Goal: Task Accomplishment & Management: Manage account settings

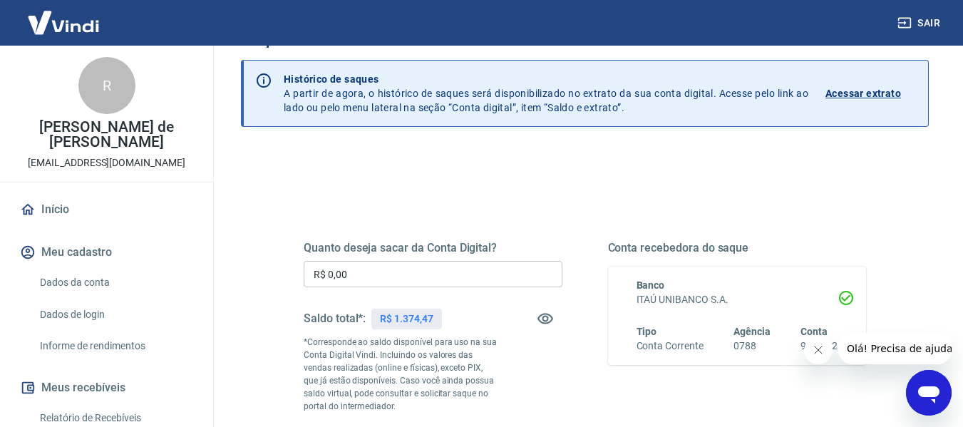
scroll to position [71, 0]
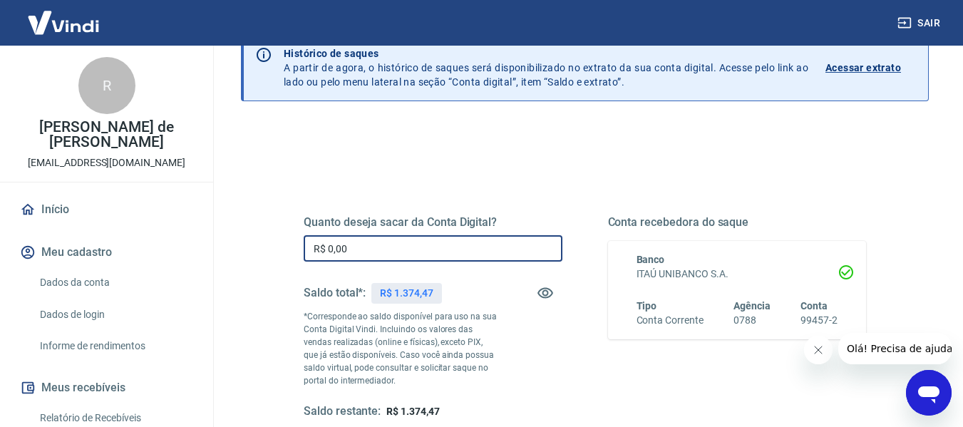
click at [364, 254] on input "R$ 0,00" at bounding box center [433, 248] width 259 height 26
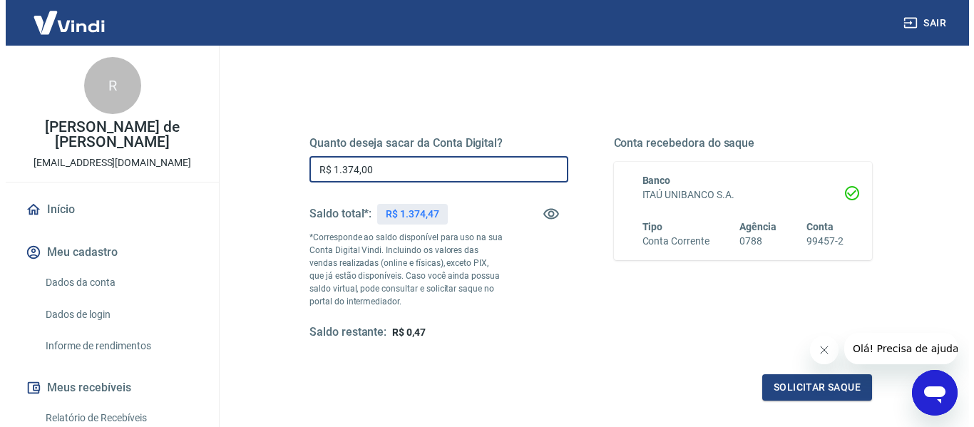
scroll to position [285, 0]
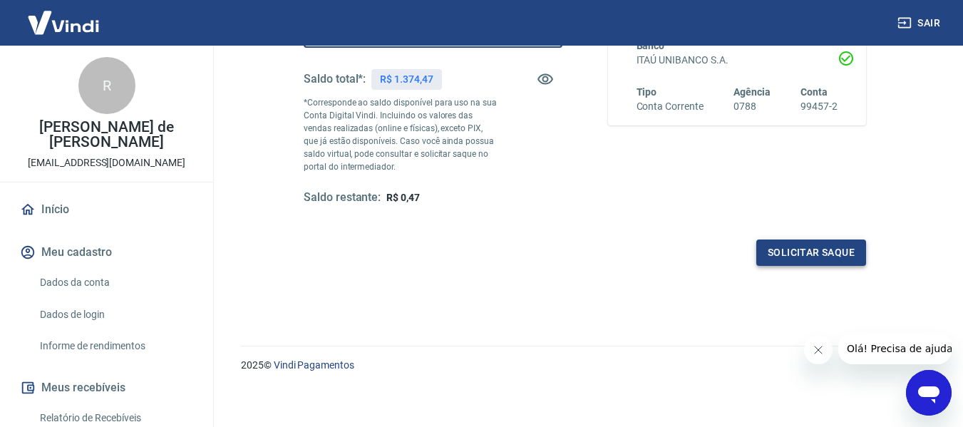
type input "R$ 1.374,00"
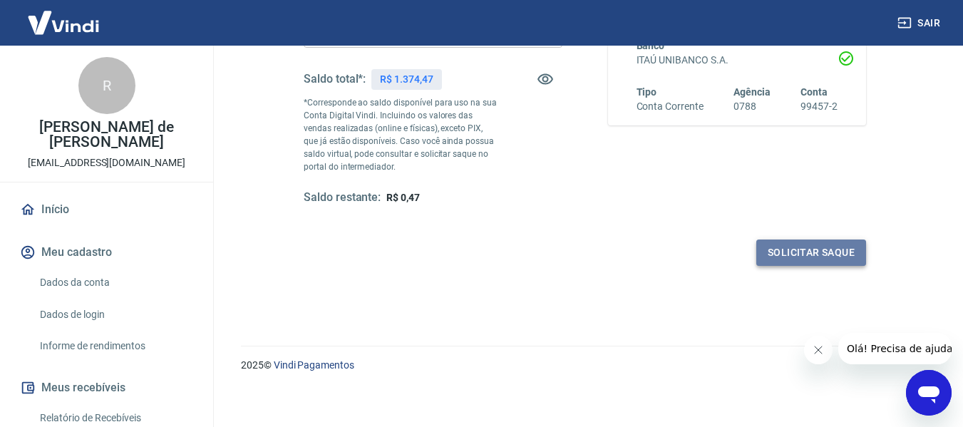
click at [797, 257] on button "Solicitar saque" at bounding box center [811, 253] width 110 height 26
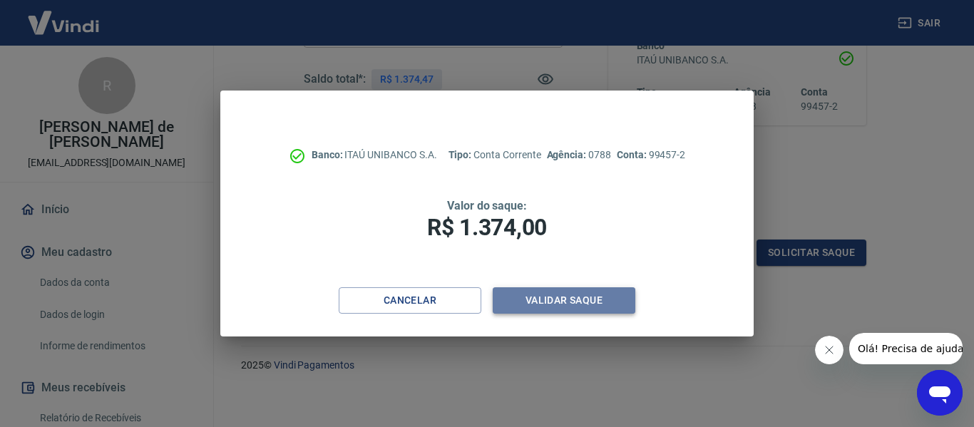
click at [590, 298] on button "Validar saque" at bounding box center [564, 300] width 143 height 26
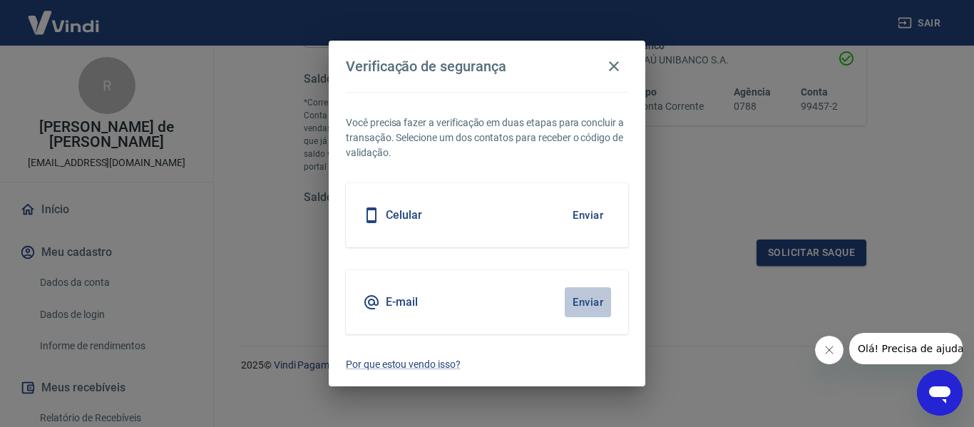
click at [588, 302] on button "Enviar" at bounding box center [588, 302] width 46 height 30
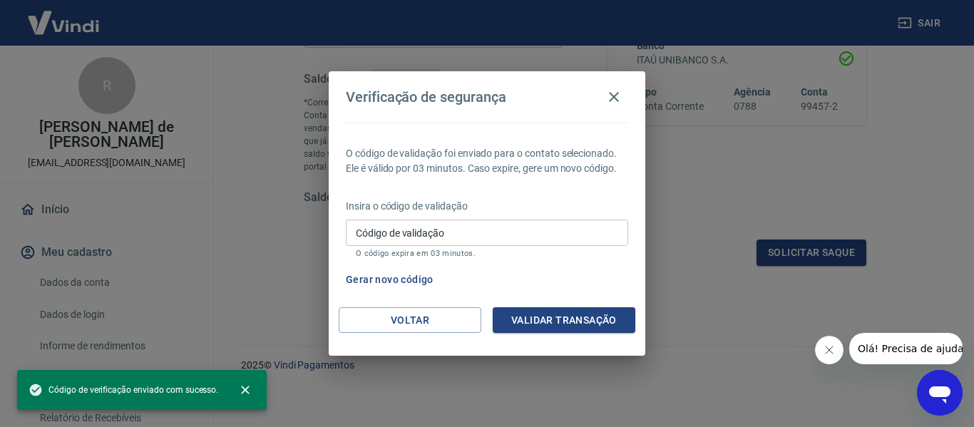
click at [515, 230] on input "Código de validação" at bounding box center [487, 233] width 282 height 26
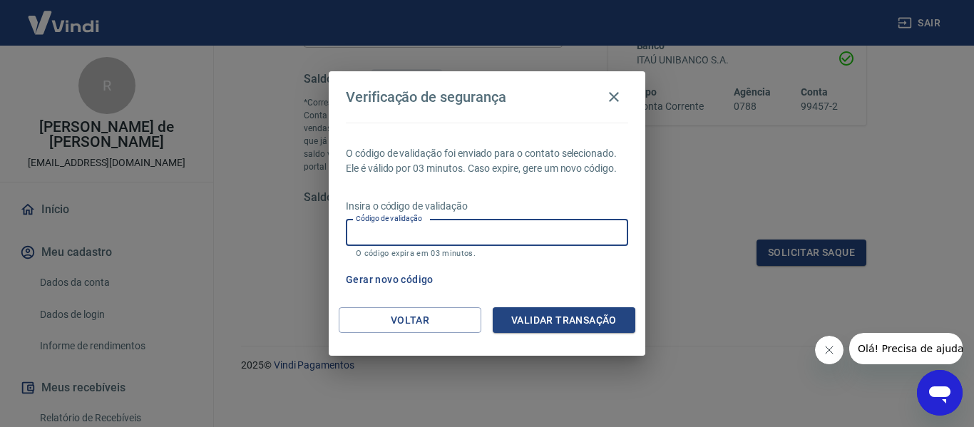
paste input "413188"
type input "413188"
click at [579, 318] on button "Validar transação" at bounding box center [564, 320] width 143 height 26
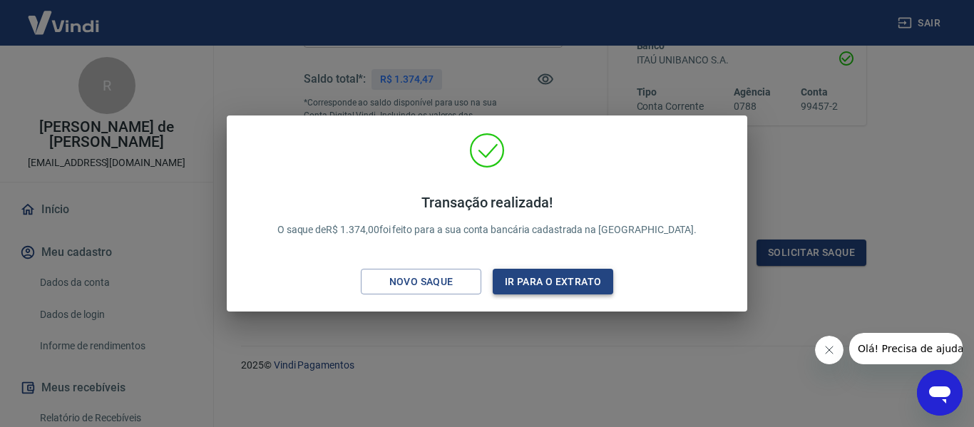
click at [575, 279] on button "Ir para o extrato" at bounding box center [553, 282] width 120 height 26
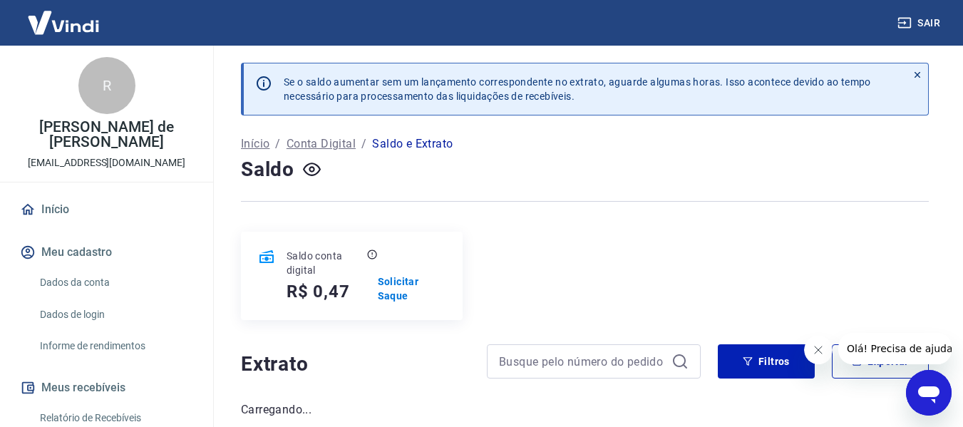
click at [924, 19] on button "Sair" at bounding box center [920, 23] width 51 height 26
